Goal: Transaction & Acquisition: Book appointment/travel/reservation

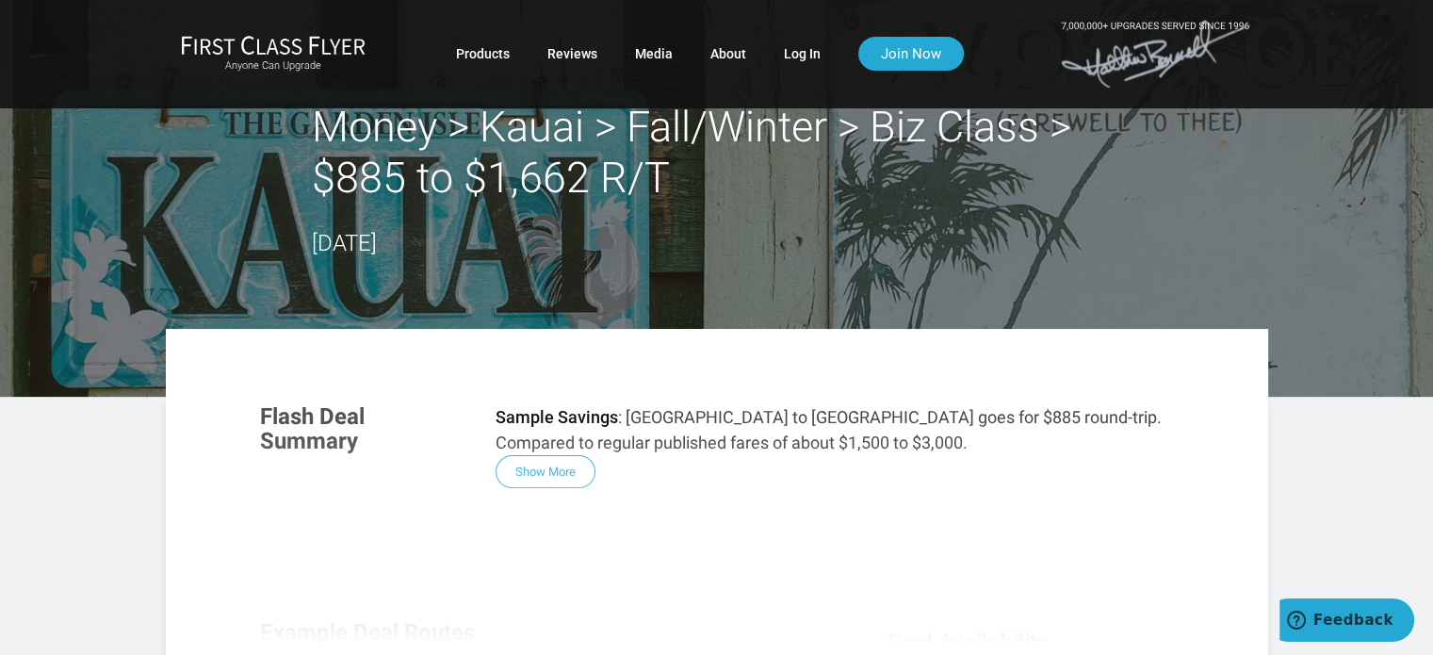
click at [554, 466] on div "Flash Deal Summary Sample Savings : Los Angeles to Kauai goes for $885 round-tr…" at bounding box center [716, 641] width 951 height 513
click at [553, 466] on div "Flash Deal Summary Sample Savings : Los Angeles to Kauai goes for $885 round-tr…" at bounding box center [716, 641] width 951 height 513
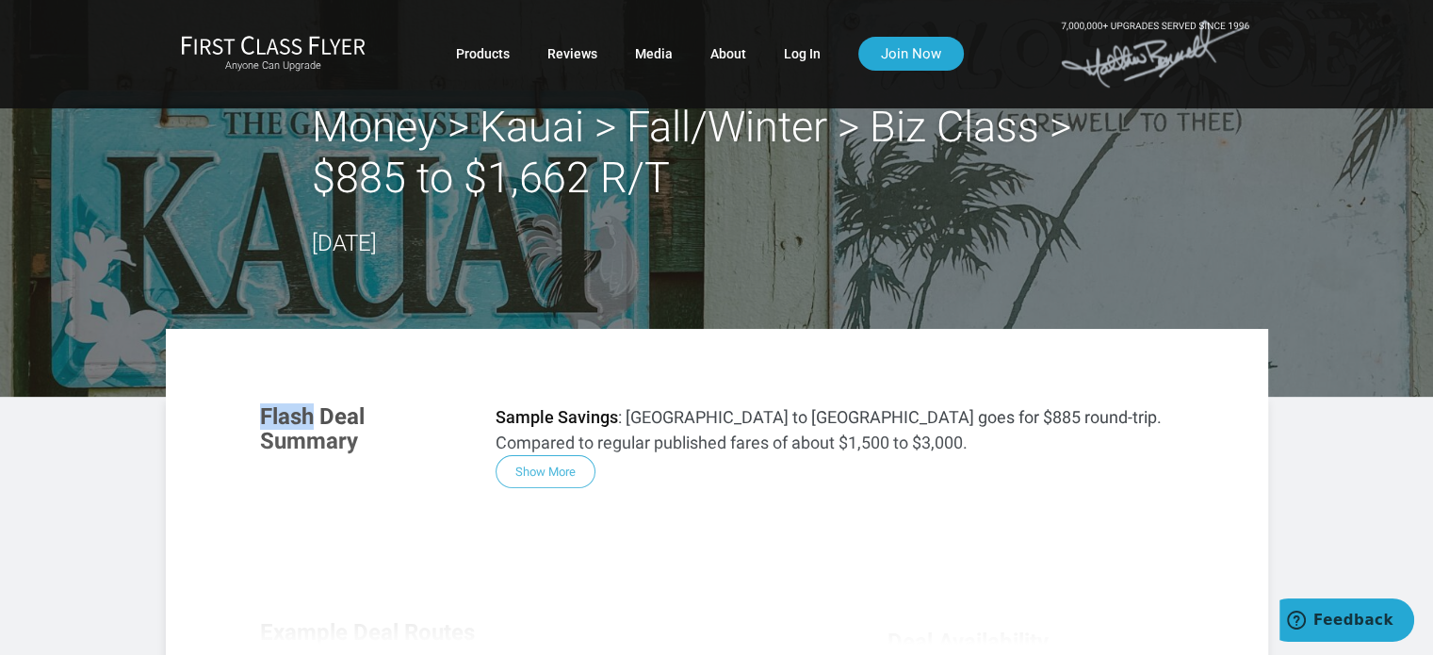
click at [553, 466] on div "Flash Deal Summary Sample Savings : Los Angeles to Kauai goes for $885 round-tr…" at bounding box center [716, 641] width 951 height 513
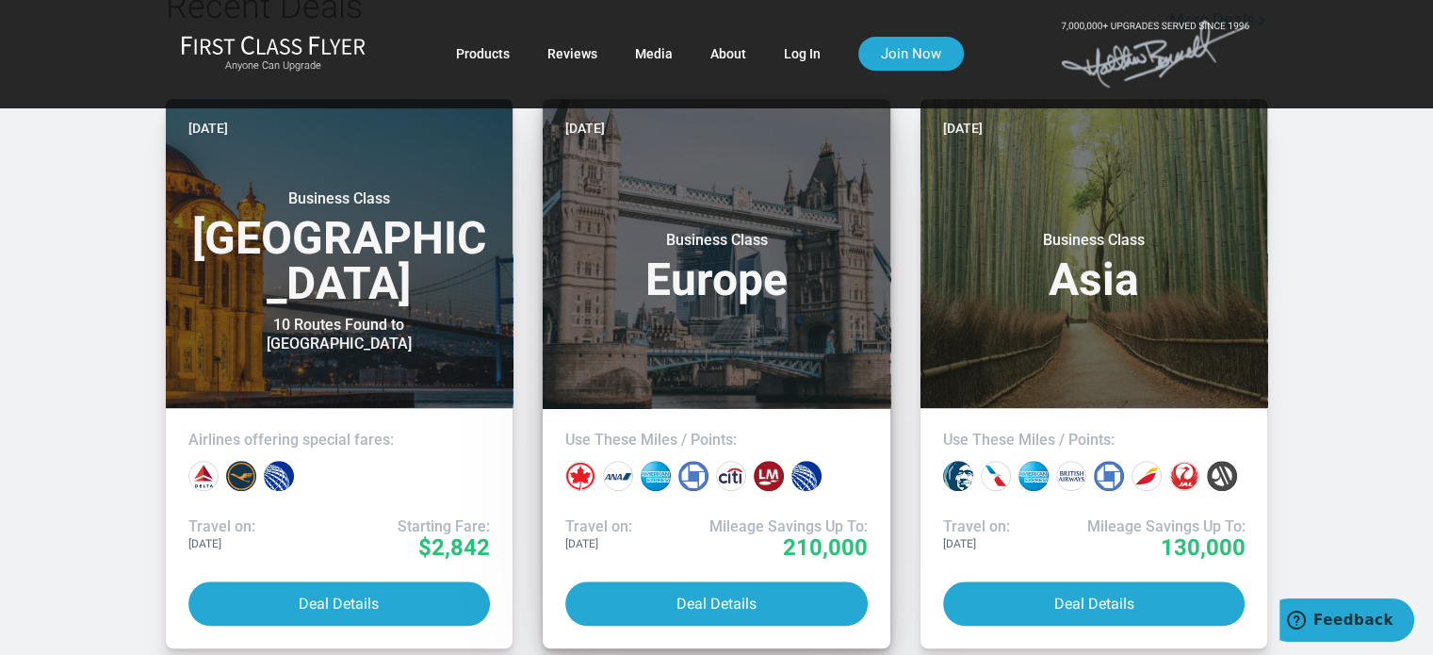
scroll to position [1601, 0]
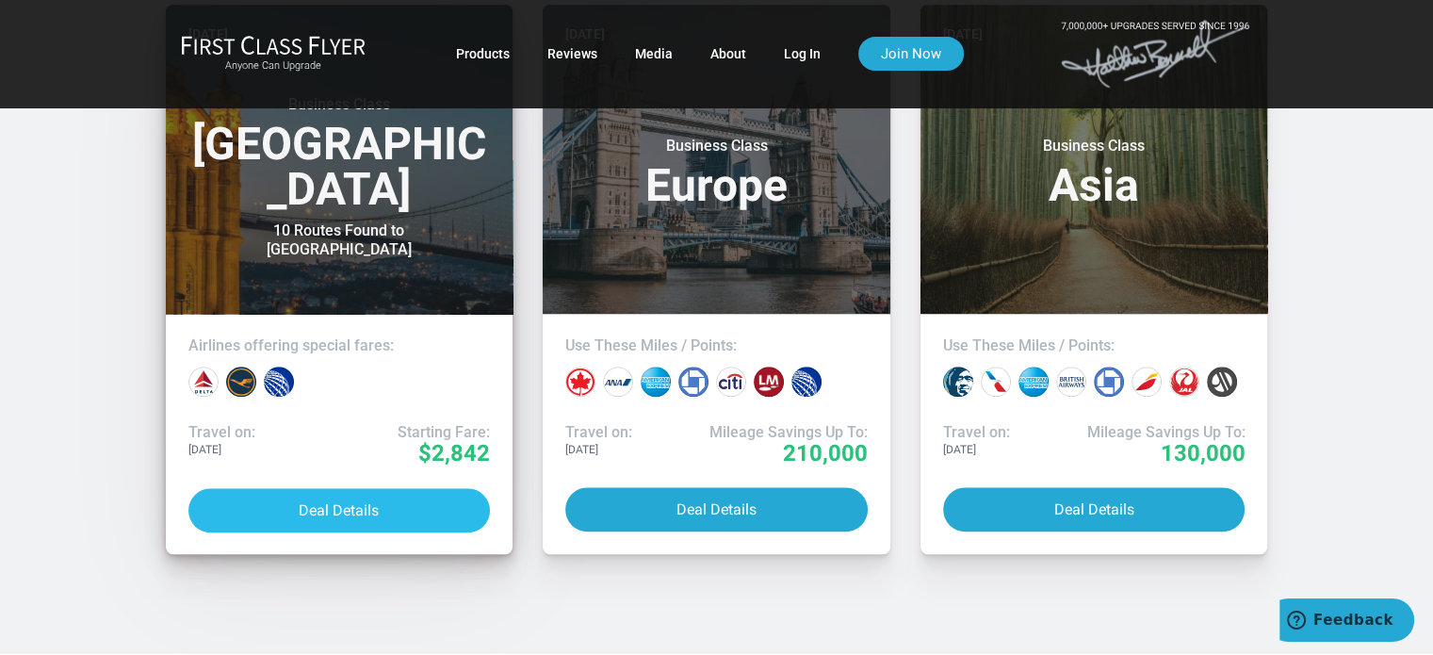
click at [332, 505] on button "Deal Details" at bounding box center [339, 510] width 302 height 44
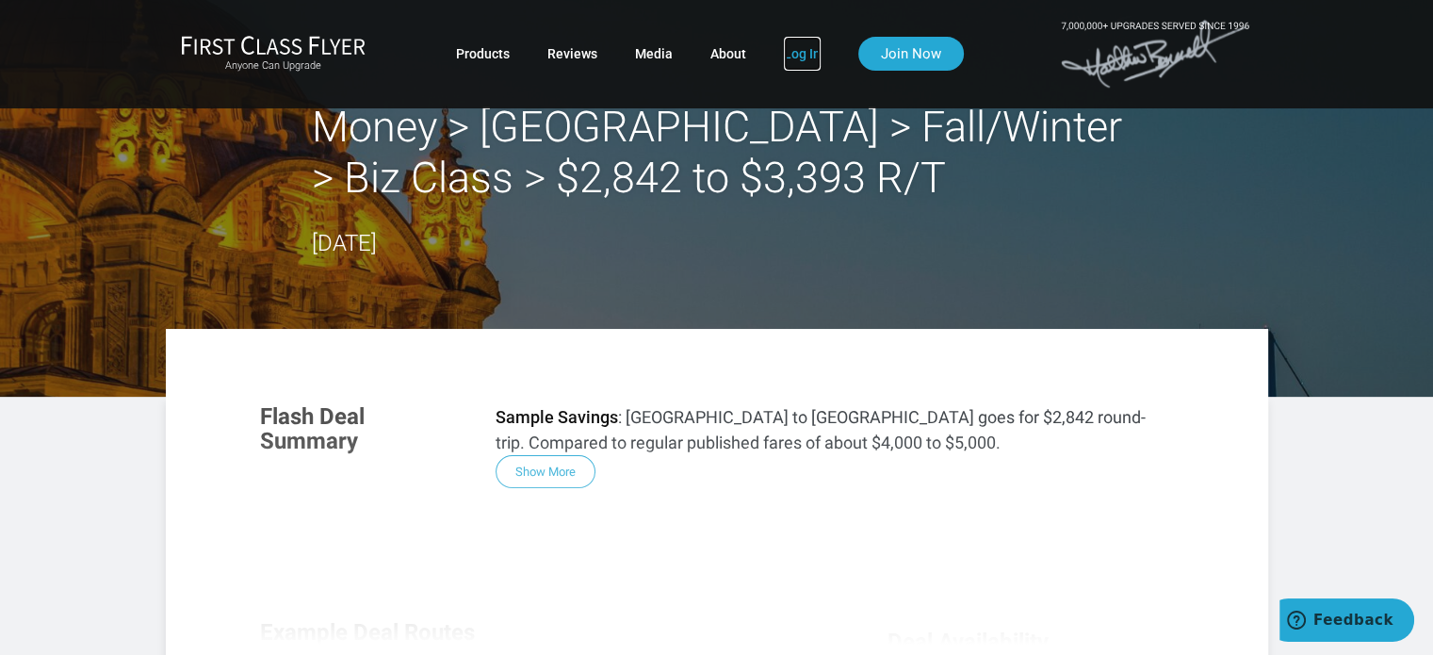
click at [794, 42] on link "Log In" at bounding box center [802, 54] width 37 height 34
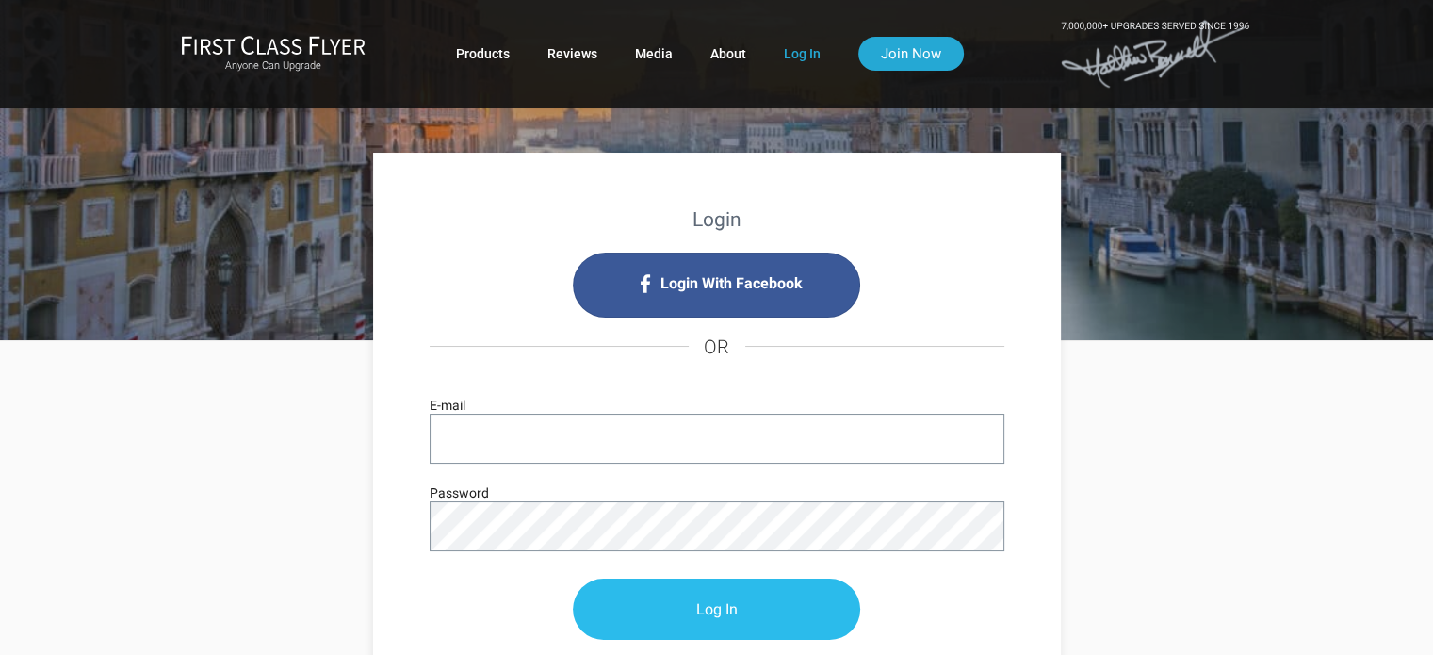
type input "RChauls42@gmail.com"
click at [712, 594] on input "Log In" at bounding box center [716, 609] width 287 height 61
click at [715, 607] on input "Log In" at bounding box center [716, 609] width 287 height 61
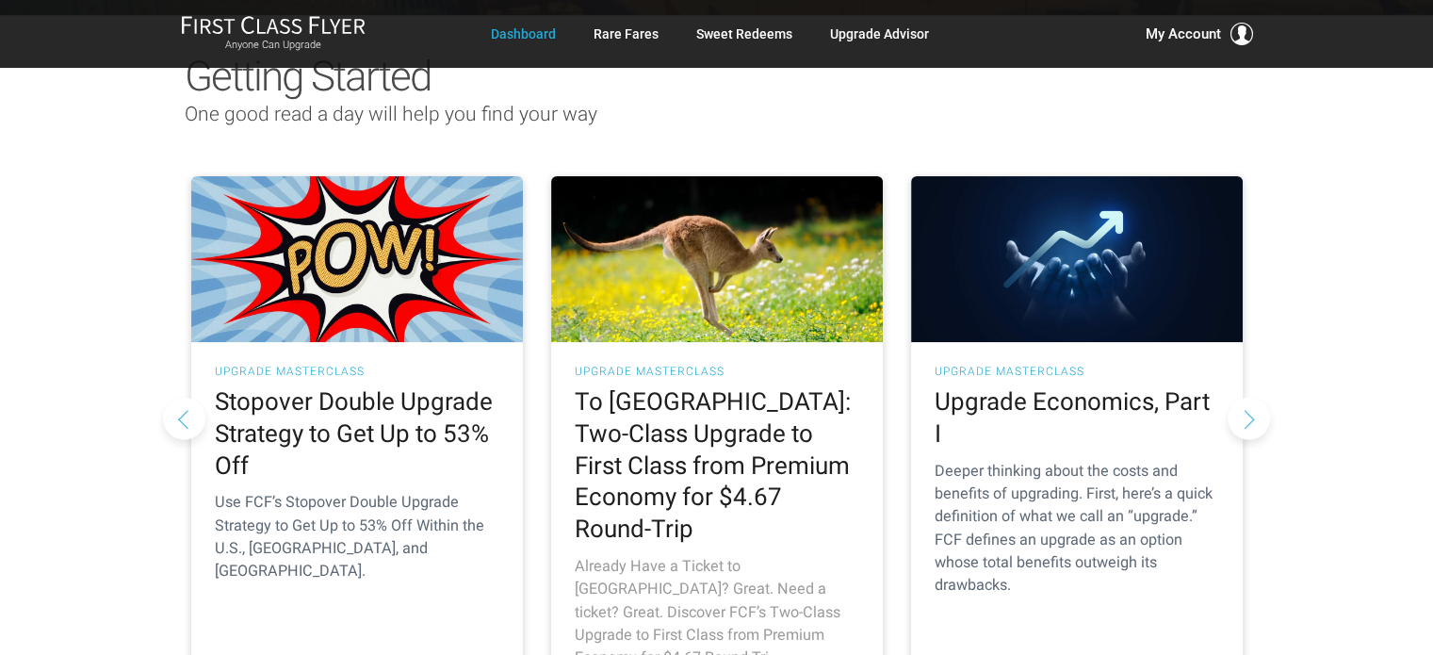
scroll to position [283, 0]
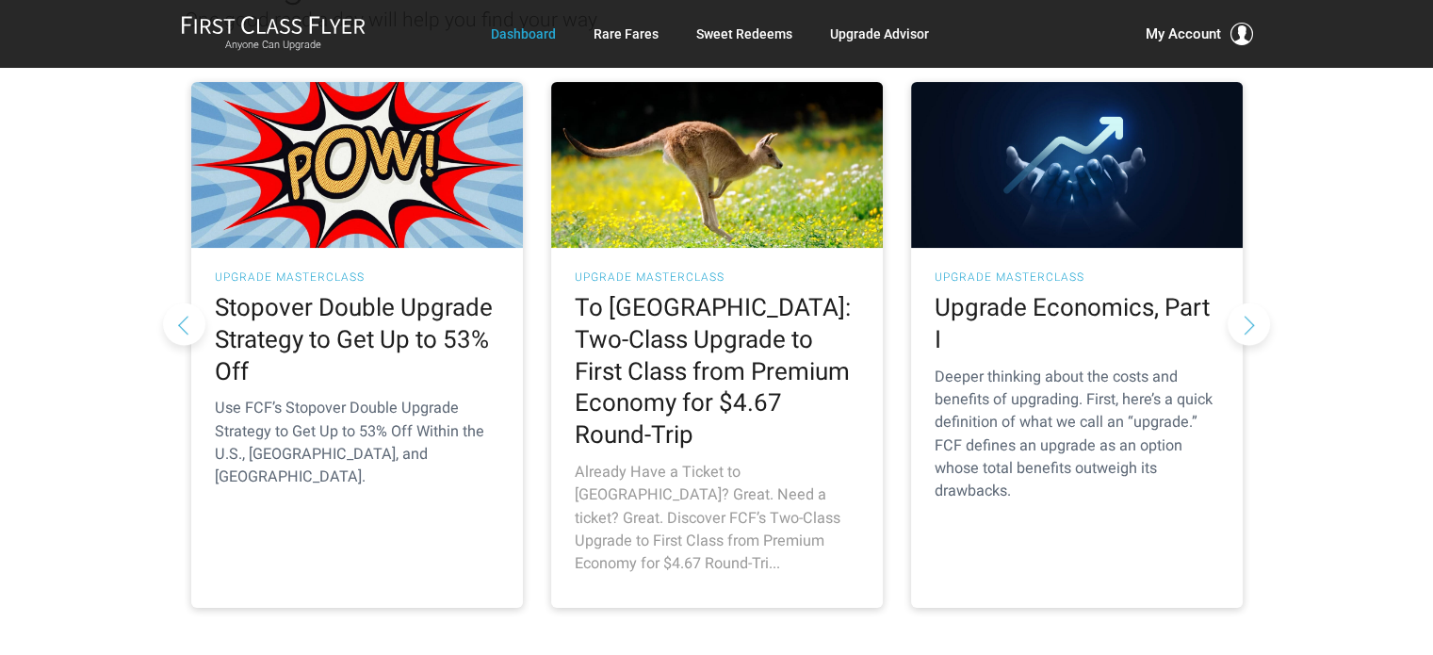
click at [840, 504] on p "Already Have a Ticket to Australia? Great. Need a ticket? Great. Discover FCF’s…" at bounding box center [717, 518] width 284 height 114
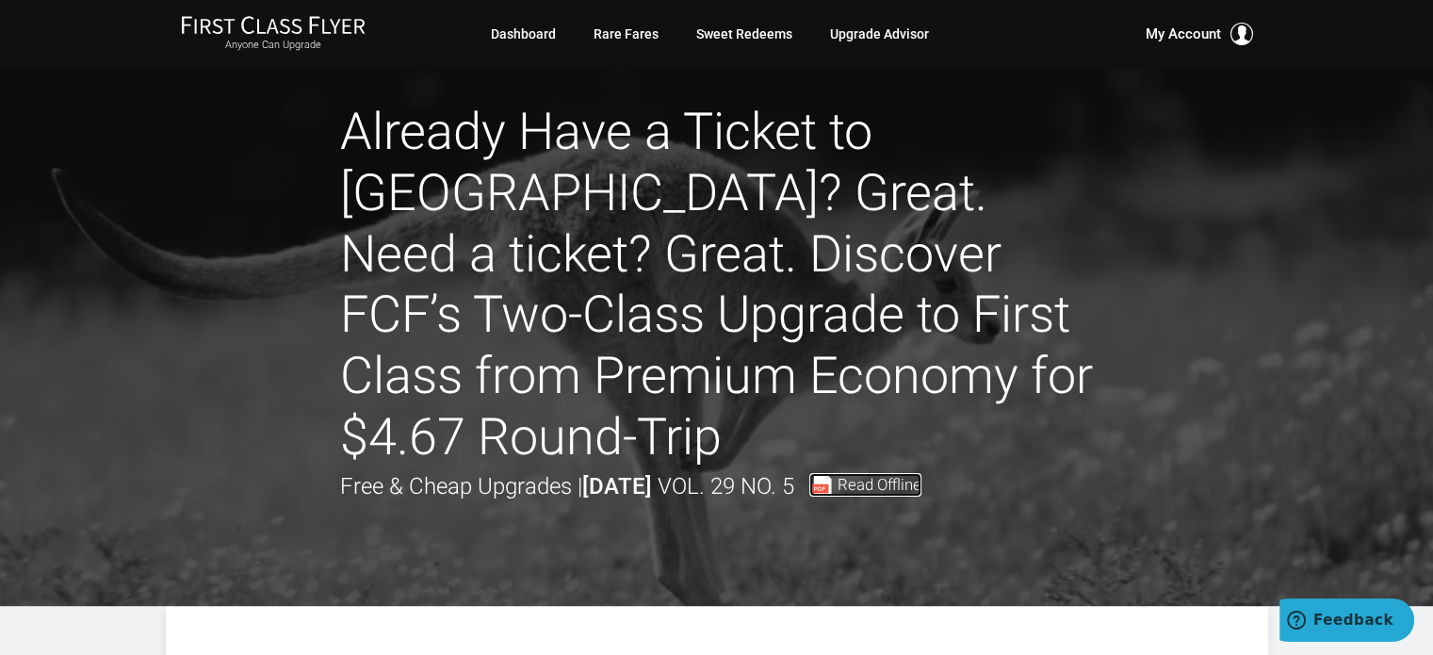
click at [921, 484] on span "Read Offline" at bounding box center [879, 485] width 84 height 16
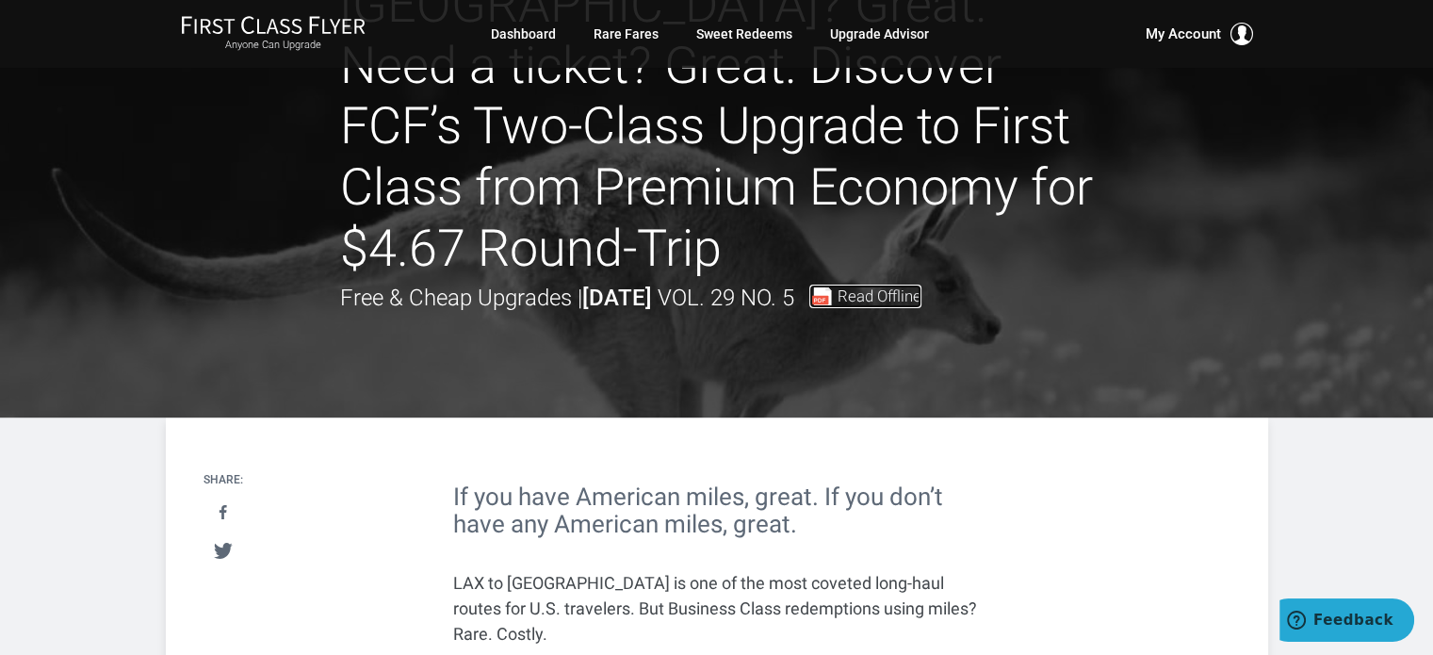
scroll to position [283, 0]
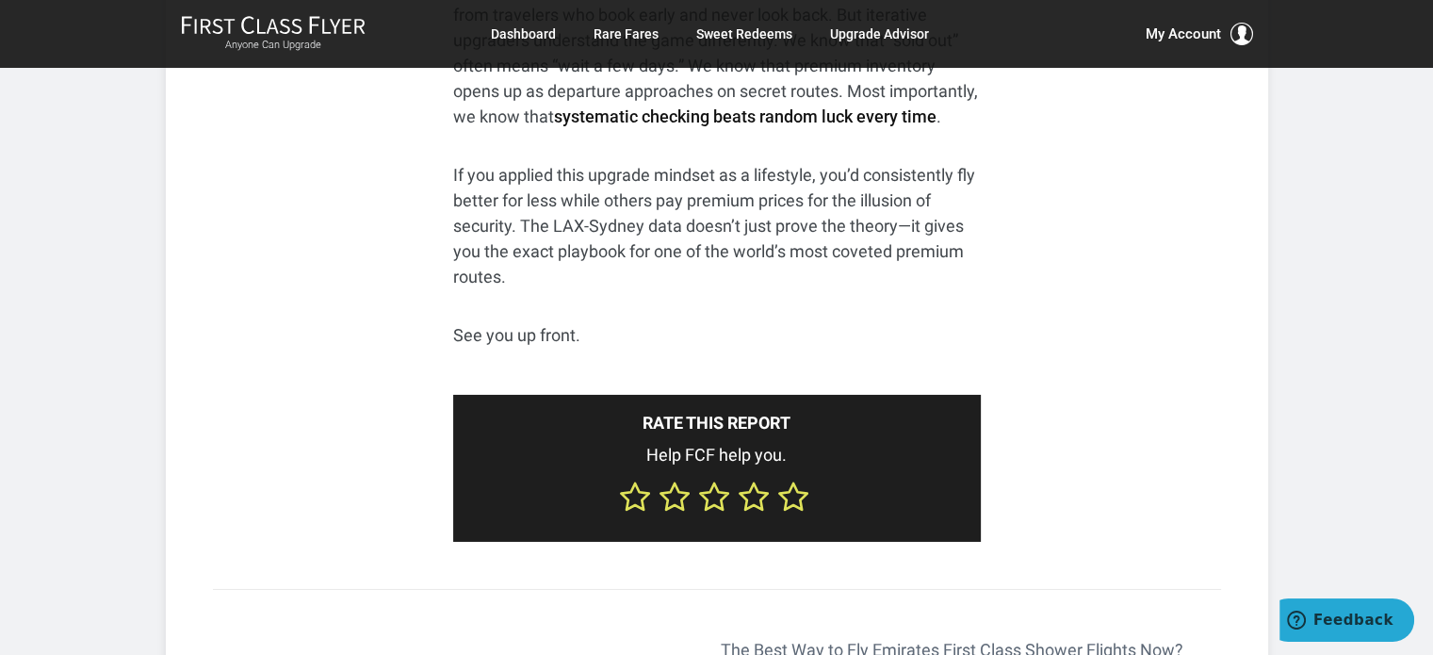
scroll to position [13470, 0]
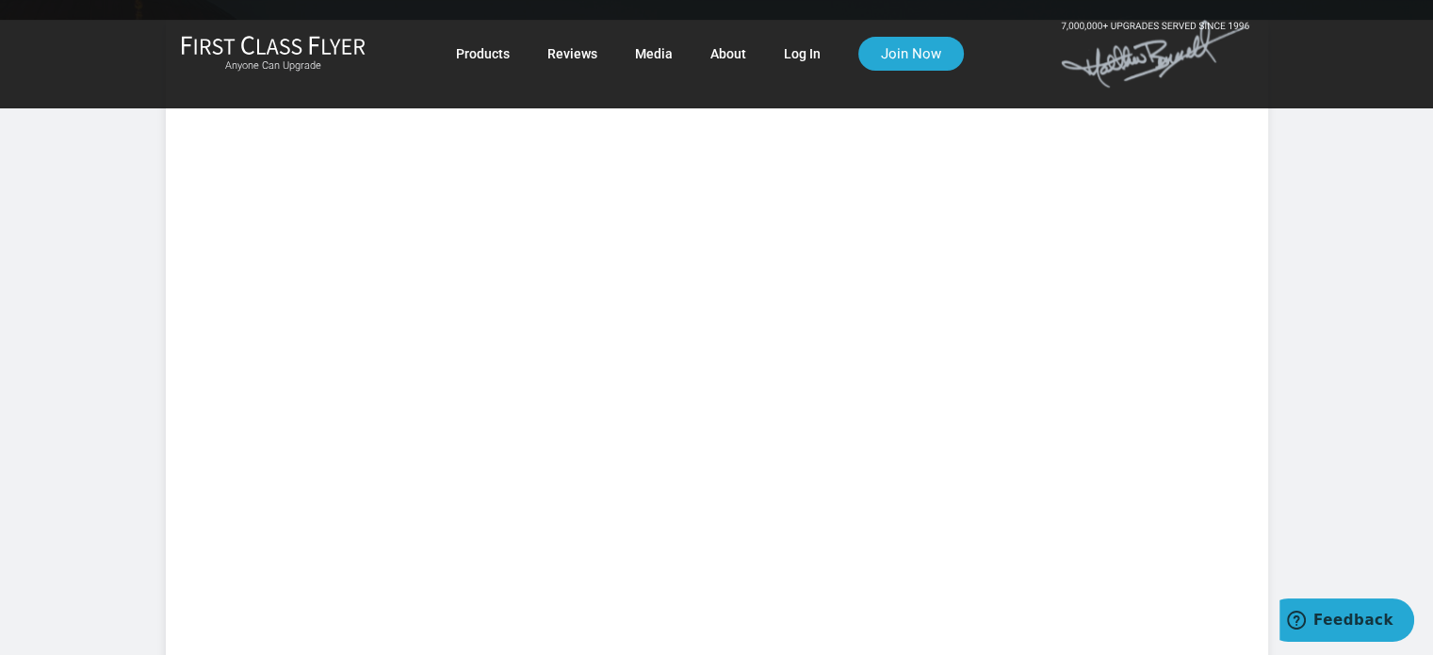
scroll to position [471, 0]
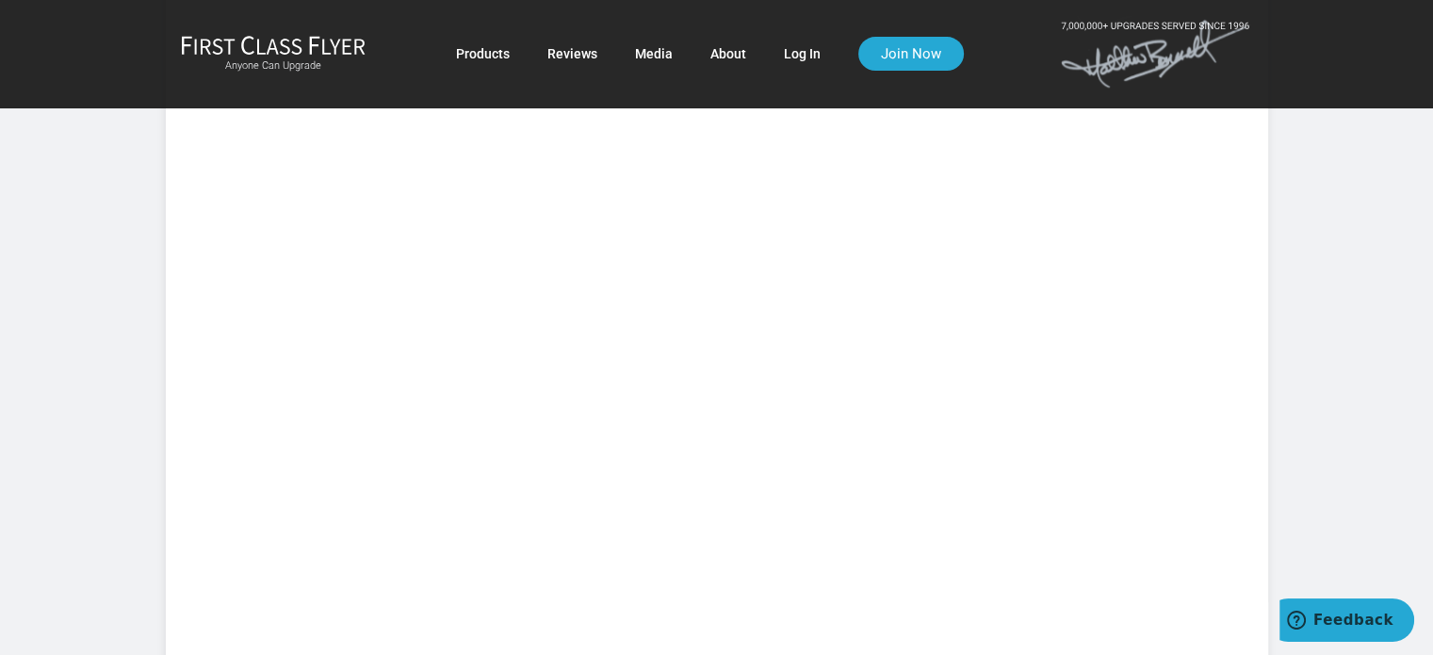
drag, startPoint x: 771, startPoint y: 194, endPoint x: 584, endPoint y: 161, distance: 190.3
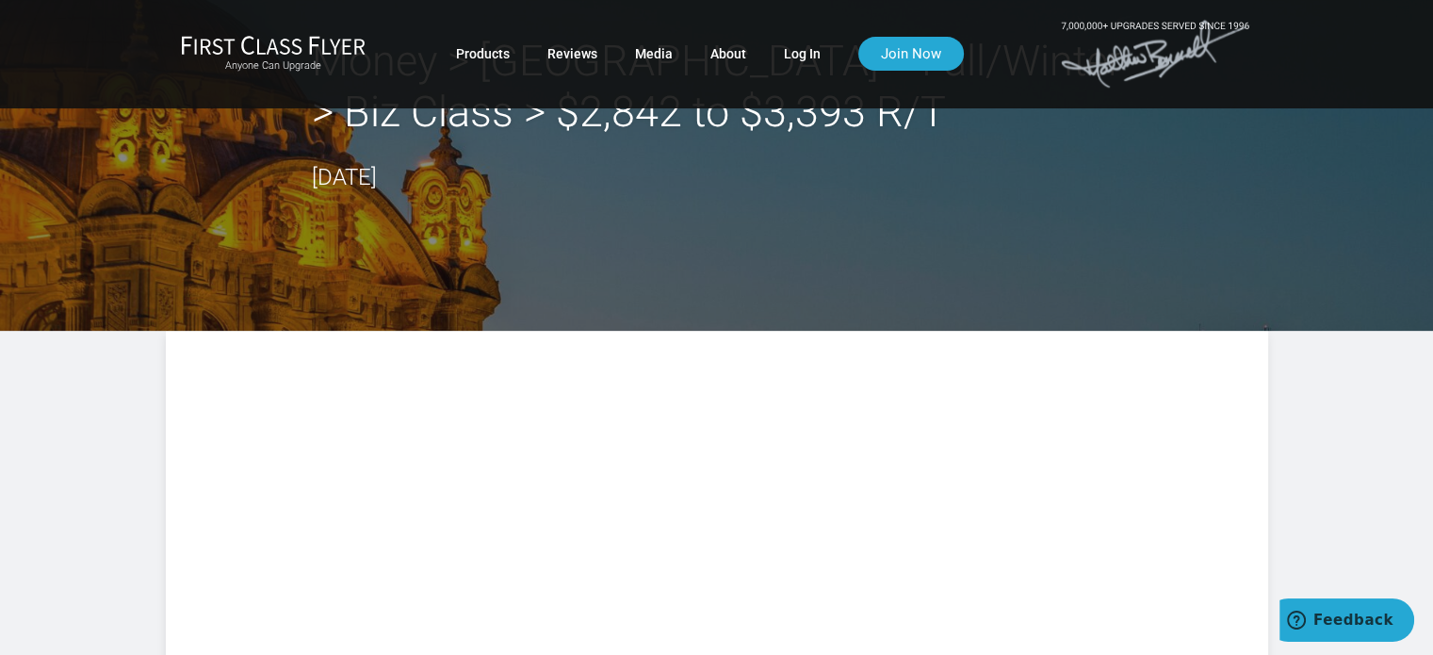
scroll to position [0, 0]
